Goal: Information Seeking & Learning: Find specific fact

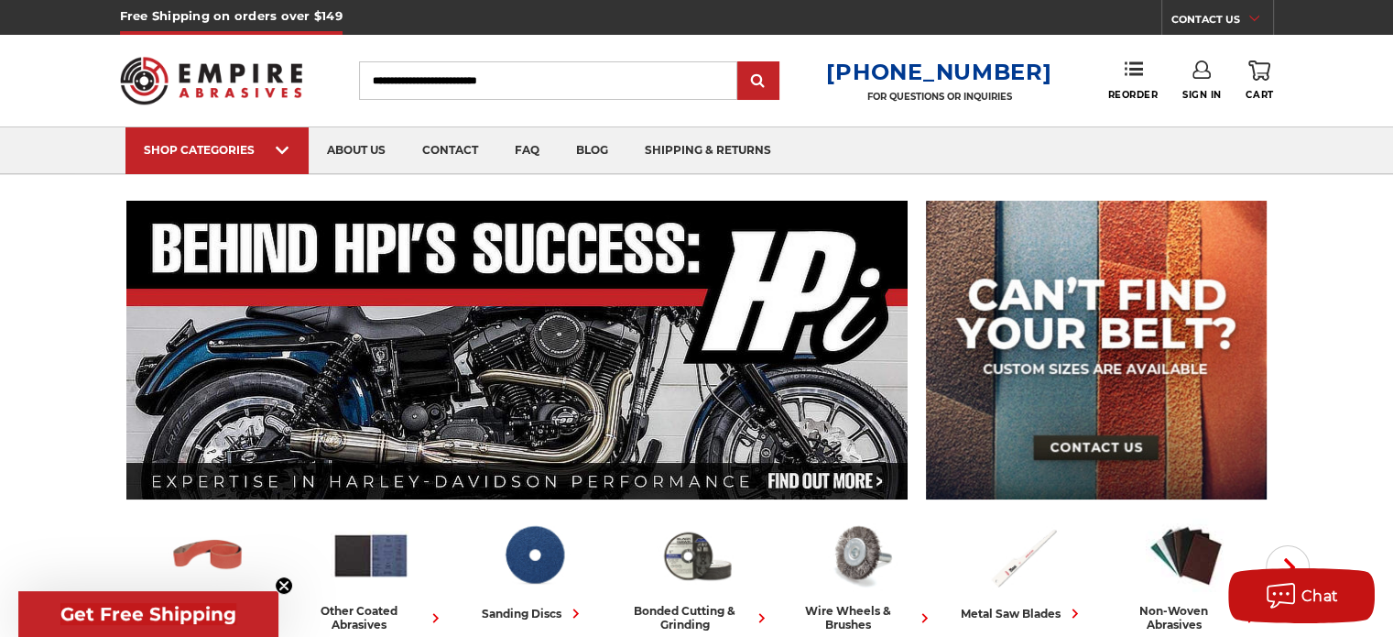
paste input "**********"
type input "**********"
click at [765, 72] on input "submit" at bounding box center [758, 81] width 37 height 37
